Goal: Communication & Community: Answer question/provide support

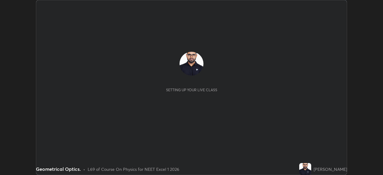
scroll to position [175, 383]
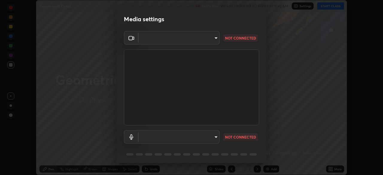
type input "f7a3972b1aa4ccc2bb278f1e0e3147348a18408e8ce32c2dd239d99c5c07823a"
type input "default"
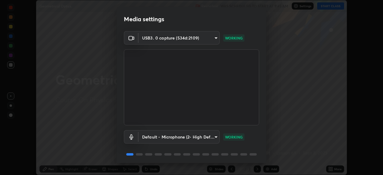
scroll to position [21, 0]
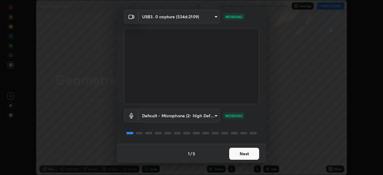
click at [235, 155] on button "Next" at bounding box center [244, 154] width 30 height 12
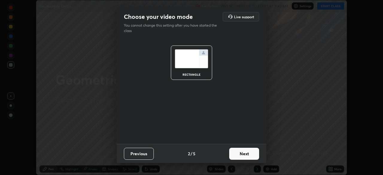
scroll to position [0, 0]
click at [237, 158] on button "Next" at bounding box center [244, 154] width 30 height 12
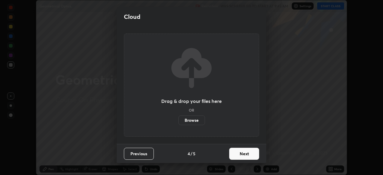
click at [237, 158] on button "Next" at bounding box center [244, 154] width 30 height 12
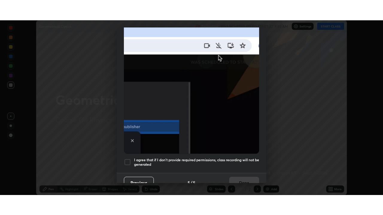
scroll to position [143, 0]
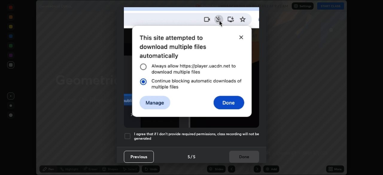
click at [128, 135] on div at bounding box center [127, 136] width 7 height 7
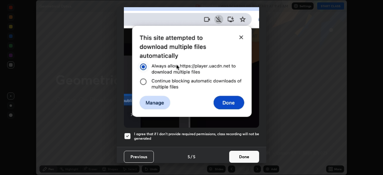
click at [236, 156] on button "Done" at bounding box center [244, 157] width 30 height 12
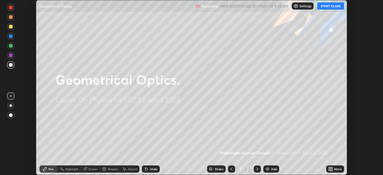
click at [329, 7] on button "START CLASS" at bounding box center [330, 5] width 27 height 7
click at [268, 171] on img at bounding box center [267, 169] width 5 height 5
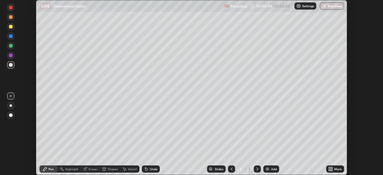
click at [331, 170] on icon at bounding box center [331, 169] width 1 height 1
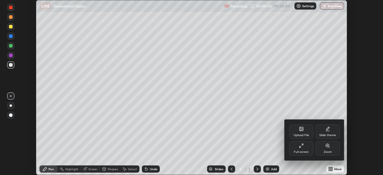
click at [301, 152] on div "Full screen" at bounding box center [301, 151] width 15 height 3
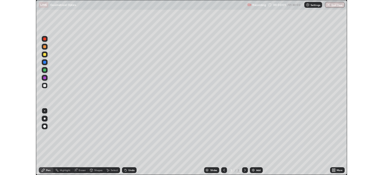
scroll to position [215, 383]
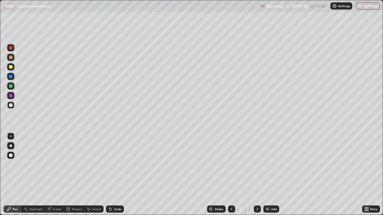
click at [54, 175] on div "Eraser" at bounding box center [57, 209] width 9 height 3
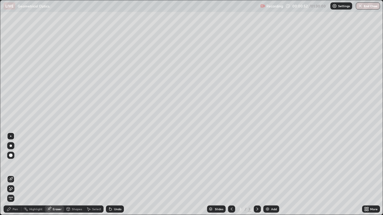
click at [16, 175] on div "Pen" at bounding box center [15, 209] width 5 height 3
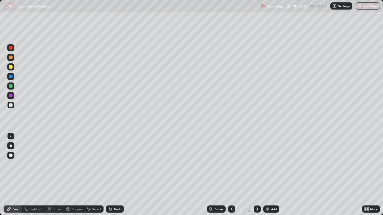
click at [10, 94] on div at bounding box center [11, 96] width 4 height 4
click at [55, 175] on div "Eraser" at bounding box center [57, 209] width 9 height 3
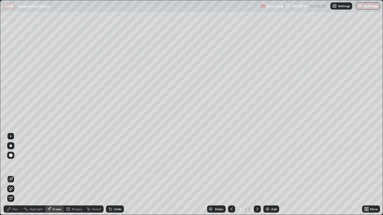
click at [16, 175] on div "Pen" at bounding box center [15, 209] width 5 height 3
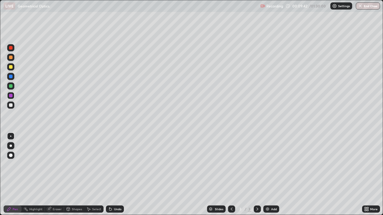
click at [53, 175] on div "Eraser" at bounding box center [57, 209] width 9 height 3
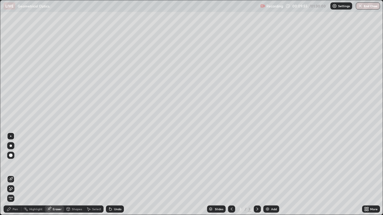
click at [15, 175] on div "Pen" at bounding box center [15, 209] width 5 height 3
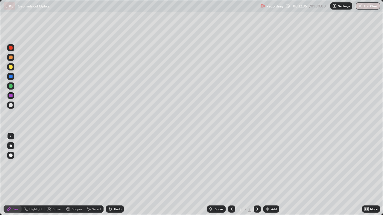
click at [115, 175] on div "Undo" at bounding box center [117, 209] width 7 height 3
click at [112, 175] on div "Undo" at bounding box center [115, 209] width 18 height 7
click at [114, 175] on div "Undo" at bounding box center [117, 209] width 7 height 3
click at [112, 175] on div "Undo" at bounding box center [115, 209] width 18 height 7
click at [57, 175] on div "Eraser" at bounding box center [57, 209] width 9 height 3
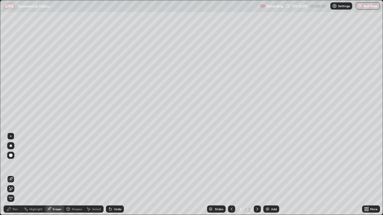
click at [17, 175] on div "Pen" at bounding box center [15, 209] width 5 height 3
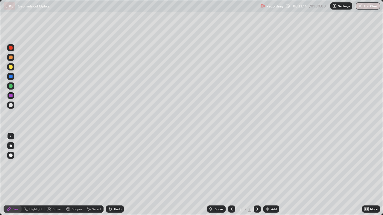
click at [114, 175] on div "Undo" at bounding box center [117, 209] width 7 height 3
click at [113, 175] on div "Undo" at bounding box center [115, 209] width 18 height 7
click at [114, 175] on div "Undo" at bounding box center [117, 209] width 7 height 3
click at [114, 175] on div "Undo" at bounding box center [115, 209] width 18 height 7
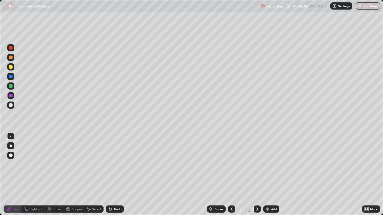
click at [93, 175] on div "Select" at bounding box center [96, 209] width 9 height 3
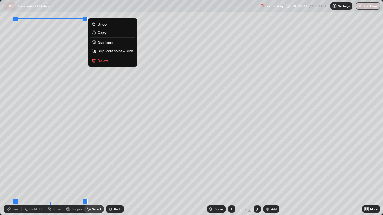
click at [111, 53] on p "Duplicate to new slide" at bounding box center [116, 50] width 36 height 5
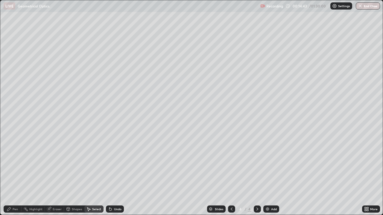
click at [112, 50] on div "0 ° Undo Copy Duplicate Duplicate to new slide Delete" at bounding box center [191, 107] width 382 height 215
click at [17, 175] on div "Pen" at bounding box center [15, 209] width 5 height 3
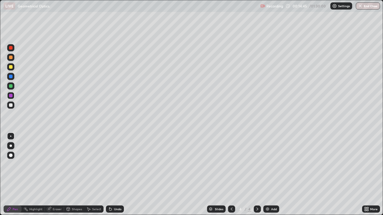
click at [9, 105] on div at bounding box center [11, 106] width 4 height 4
click at [11, 85] on div at bounding box center [11, 86] width 4 height 4
click at [114, 175] on div "Undo" at bounding box center [117, 209] width 7 height 3
click at [117, 175] on div "Undo" at bounding box center [117, 209] width 7 height 3
click at [94, 175] on div "Select" at bounding box center [93, 209] width 19 height 7
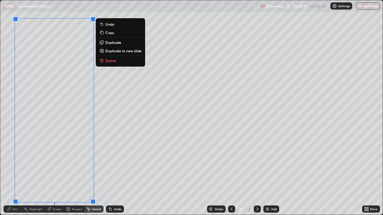
click at [123, 51] on p "Duplicate to new slide" at bounding box center [123, 50] width 36 height 5
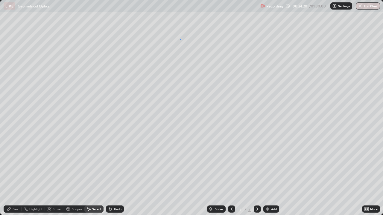
click at [180, 39] on div "0 ° Undo Copy Duplicate Duplicate to new slide Delete" at bounding box center [191, 107] width 382 height 215
click at [15, 175] on div "Pen" at bounding box center [13, 209] width 18 height 7
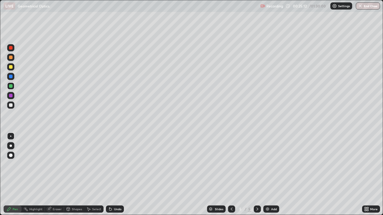
click at [56, 175] on div "Eraser" at bounding box center [57, 209] width 9 height 3
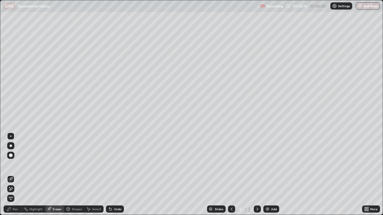
click at [19, 175] on div "Pen" at bounding box center [13, 209] width 18 height 7
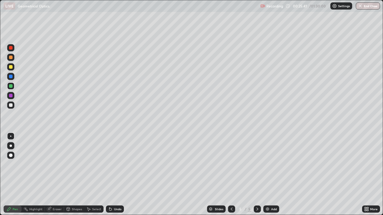
click at [116, 175] on div "Undo" at bounding box center [117, 209] width 7 height 3
click at [115, 175] on div "Undo" at bounding box center [115, 209] width 18 height 7
click at [116, 175] on div "Undo" at bounding box center [117, 209] width 7 height 3
click at [53, 175] on div "Eraser" at bounding box center [57, 209] width 9 height 3
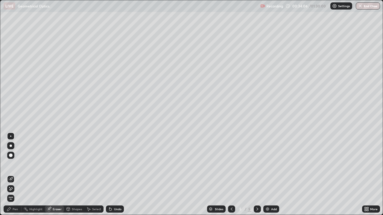
click at [17, 175] on div "Pen" at bounding box center [15, 209] width 5 height 3
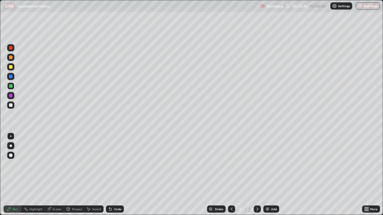
click at [90, 175] on icon at bounding box center [88, 209] width 5 height 5
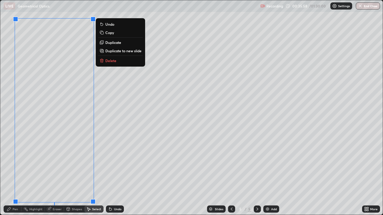
click at [119, 51] on p "Duplicate to new slide" at bounding box center [123, 50] width 36 height 5
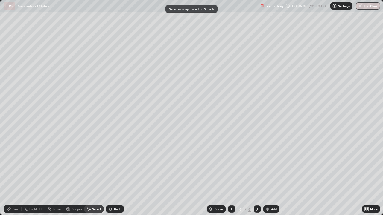
click at [15, 175] on div "Pen" at bounding box center [13, 209] width 18 height 7
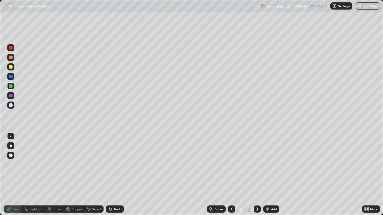
click at [57, 175] on div "Eraser" at bounding box center [57, 209] width 9 height 3
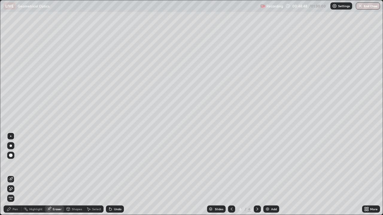
click at [16, 175] on div "Pen" at bounding box center [13, 209] width 18 height 7
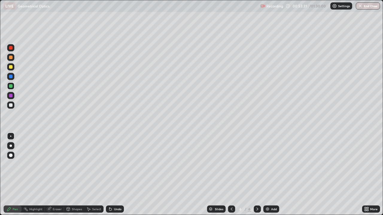
click at [90, 175] on icon at bounding box center [88, 209] width 5 height 5
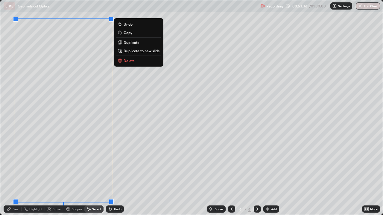
click at [146, 52] on p "Duplicate to new slide" at bounding box center [142, 50] width 36 height 5
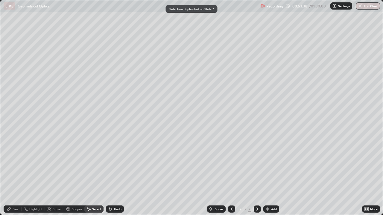
click at [16, 175] on div "Pen" at bounding box center [15, 209] width 5 height 3
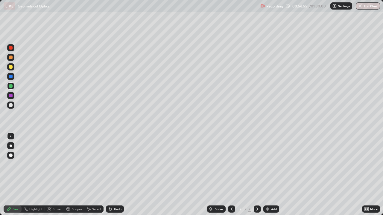
click at [55, 175] on div "Eraser" at bounding box center [57, 209] width 9 height 3
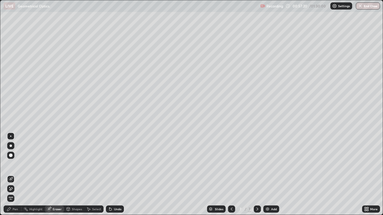
click at [17, 175] on div "Pen" at bounding box center [15, 209] width 5 height 3
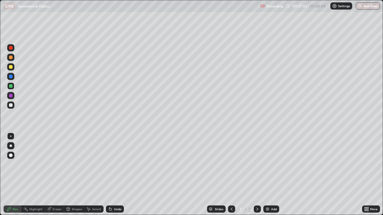
click at [55, 175] on div "Eraser" at bounding box center [54, 209] width 19 height 7
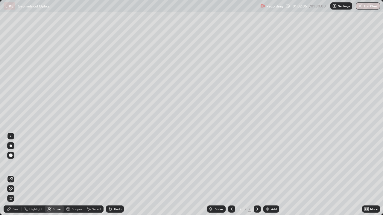
click at [16, 175] on div "Pen" at bounding box center [15, 209] width 5 height 3
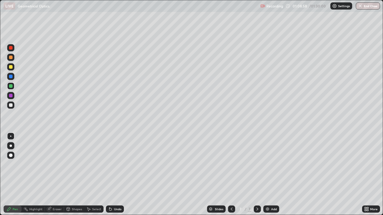
click at [266, 175] on img at bounding box center [267, 209] width 5 height 5
click at [10, 67] on div at bounding box center [11, 67] width 4 height 4
click at [15, 175] on div at bounding box center [11, 168] width 10 height 72
click at [367, 175] on icon at bounding box center [367, 210] width 1 height 1
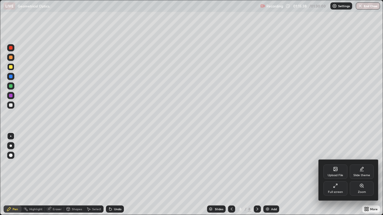
click at [330, 175] on div "Full screen" at bounding box center [335, 189] width 24 height 14
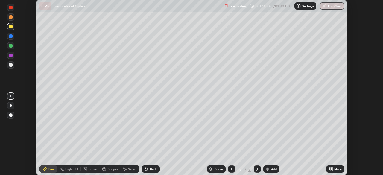
scroll to position [29742, 29534]
click at [326, 7] on img "button" at bounding box center [324, 6] width 5 height 5
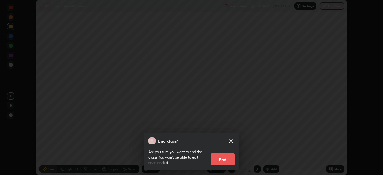
click at [224, 159] on button "End" at bounding box center [223, 159] width 24 height 12
